Goal: Information Seeking & Learning: Learn about a topic

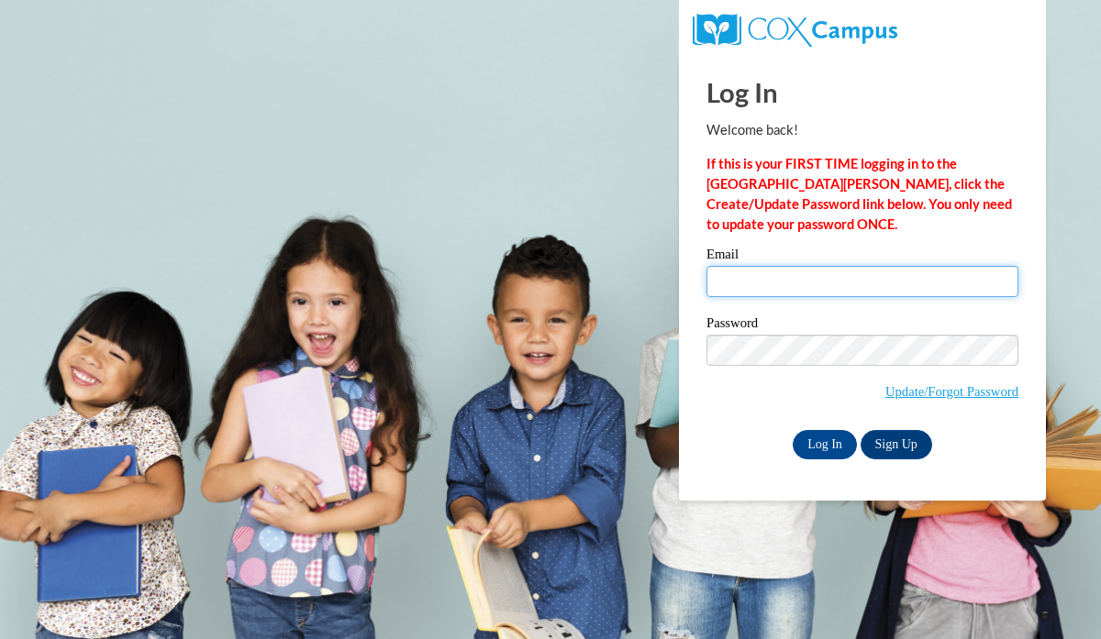
click at [896, 286] on input "Email" at bounding box center [862, 281] width 312 height 31
type input "amcduffie@cherokeeclassicalacademy.org"
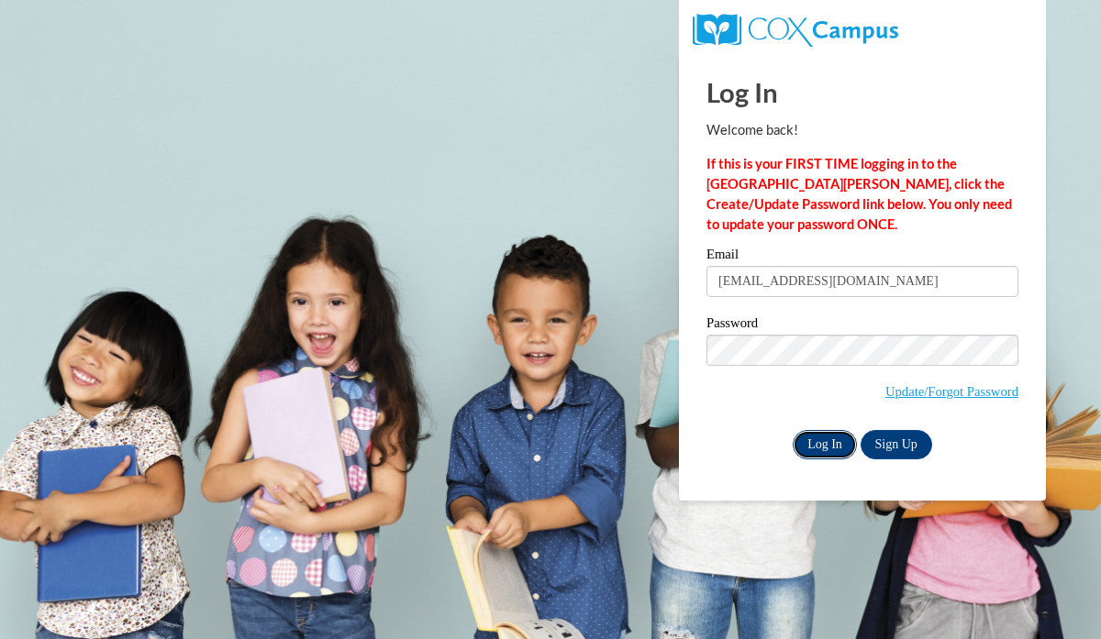
click at [832, 443] on input "Log In" at bounding box center [824, 444] width 64 height 29
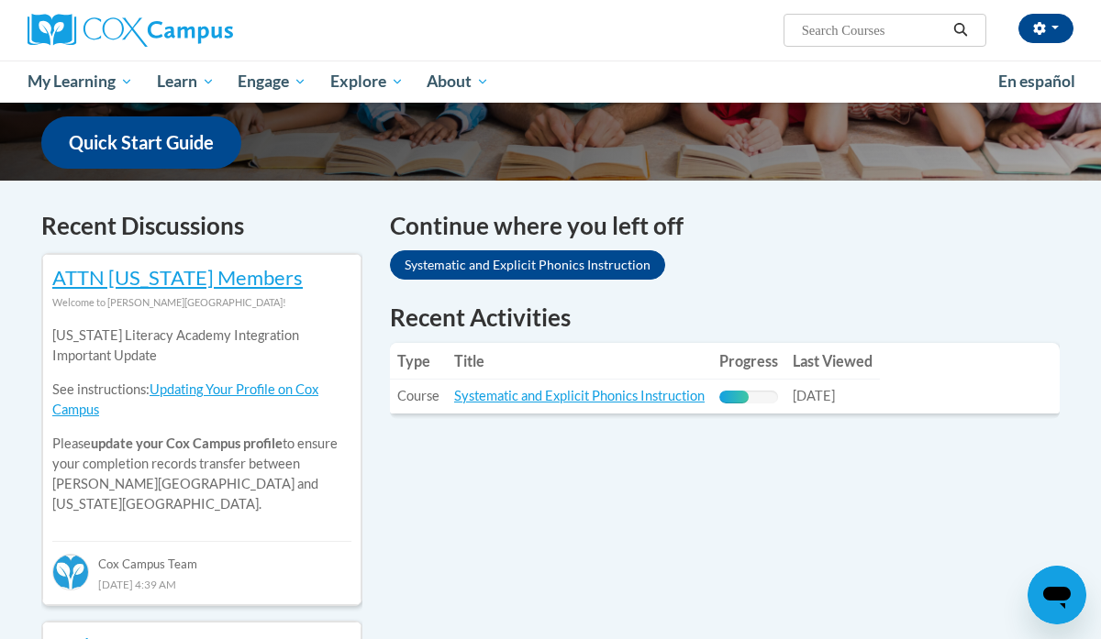
scroll to position [465, 0]
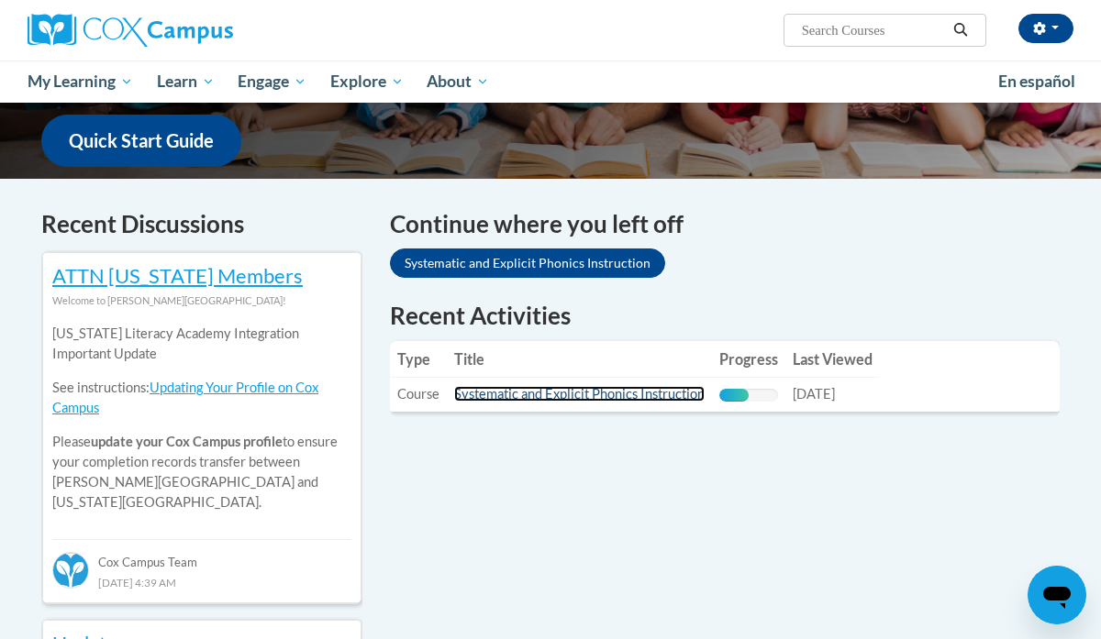
click at [662, 386] on link "Systematic and Explicit Phonics Instruction" at bounding box center [579, 394] width 250 height 16
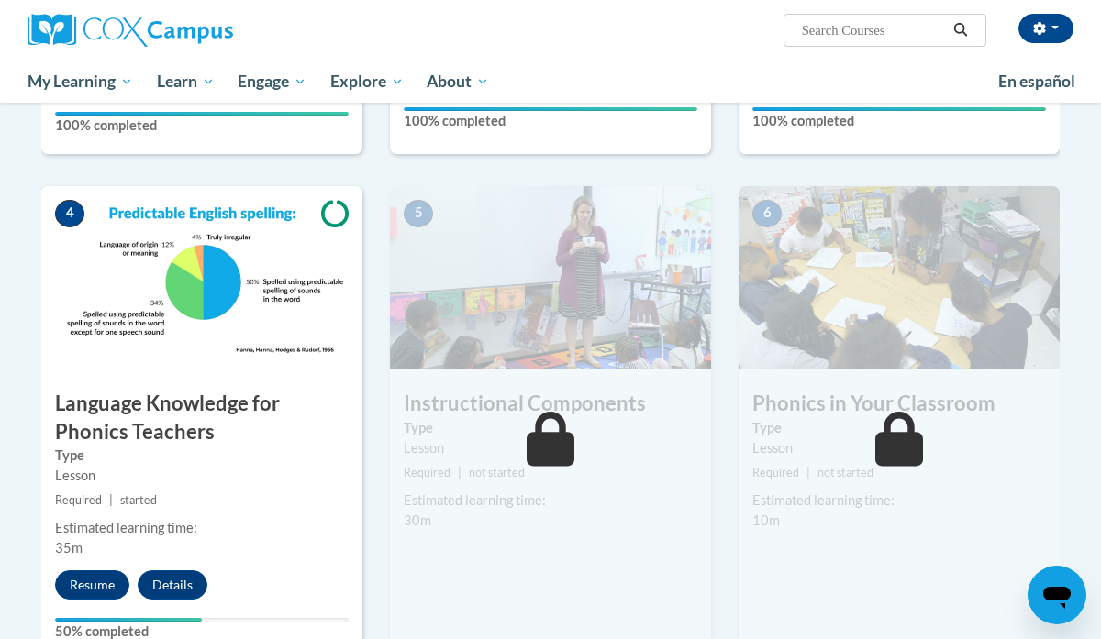
scroll to position [847, 0]
click at [83, 581] on button "Resume" at bounding box center [92, 584] width 74 height 29
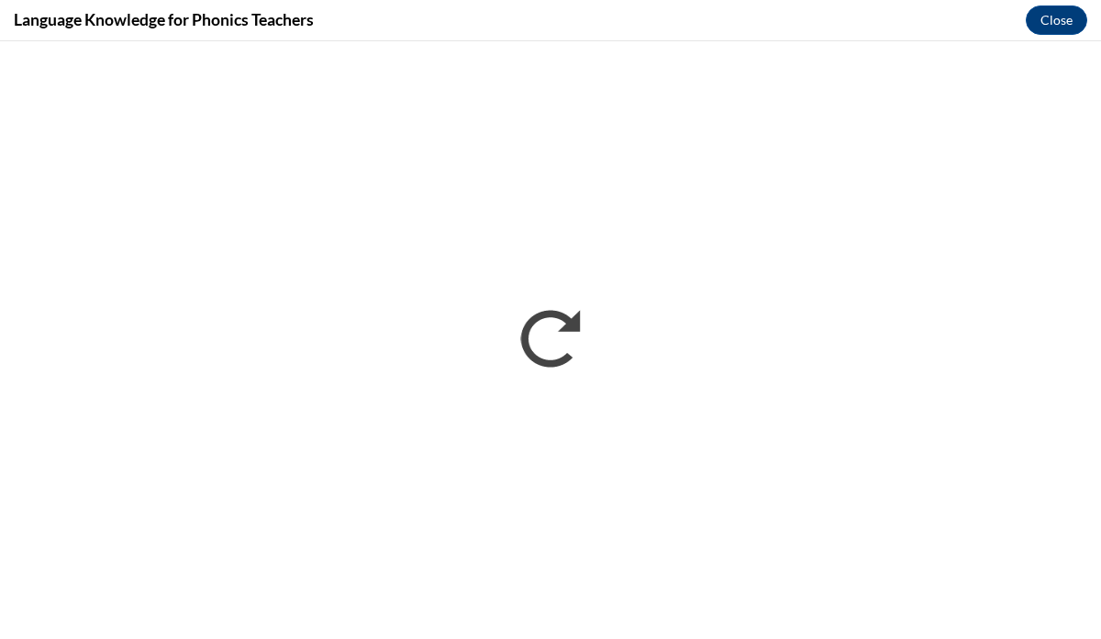
scroll to position [0, 0]
